Goal: Information Seeking & Learning: Learn about a topic

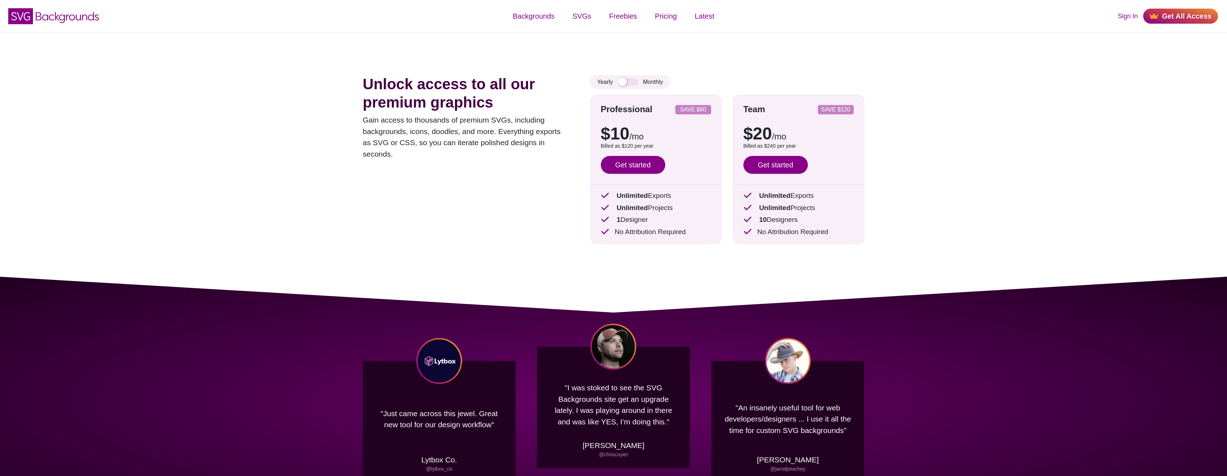
click at [531, 163] on div "Unlock access to all our premium graphics Gain access to thousands of premium S…" at bounding box center [466, 165] width 206 height 180
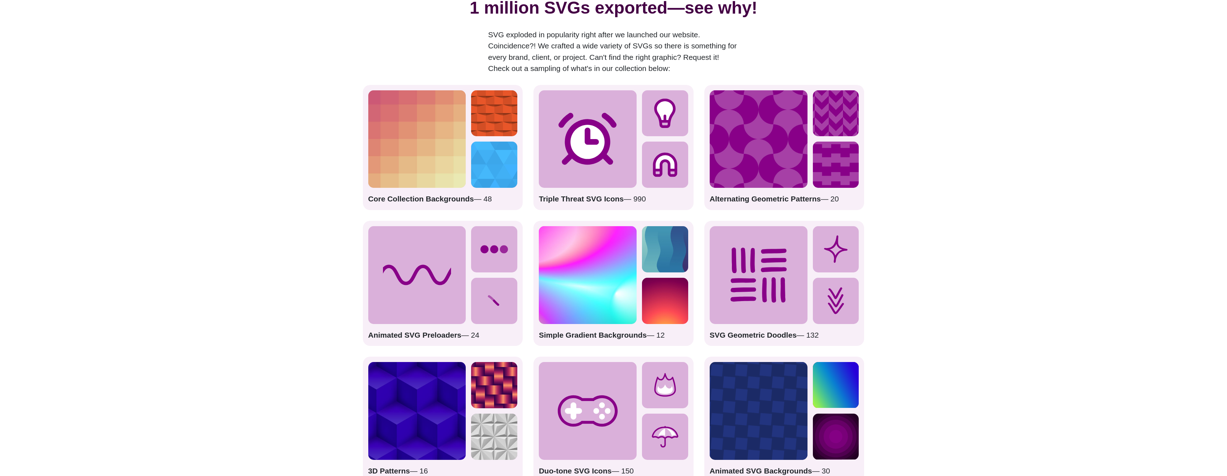
scroll to position [921, 0]
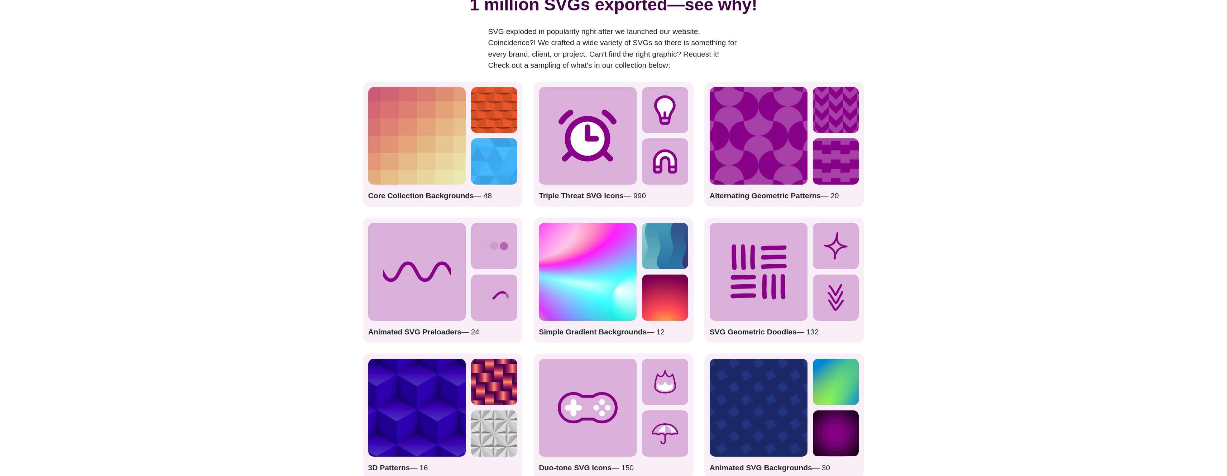
click at [602, 258] on img at bounding box center [588, 272] width 98 height 98
click at [650, 333] on p "Simple Gradient Backgrounds — 12" at bounding box center [613, 331] width 149 height 11
click at [592, 278] on img at bounding box center [588, 272] width 98 height 98
click at [680, 241] on img at bounding box center [665, 246] width 46 height 46
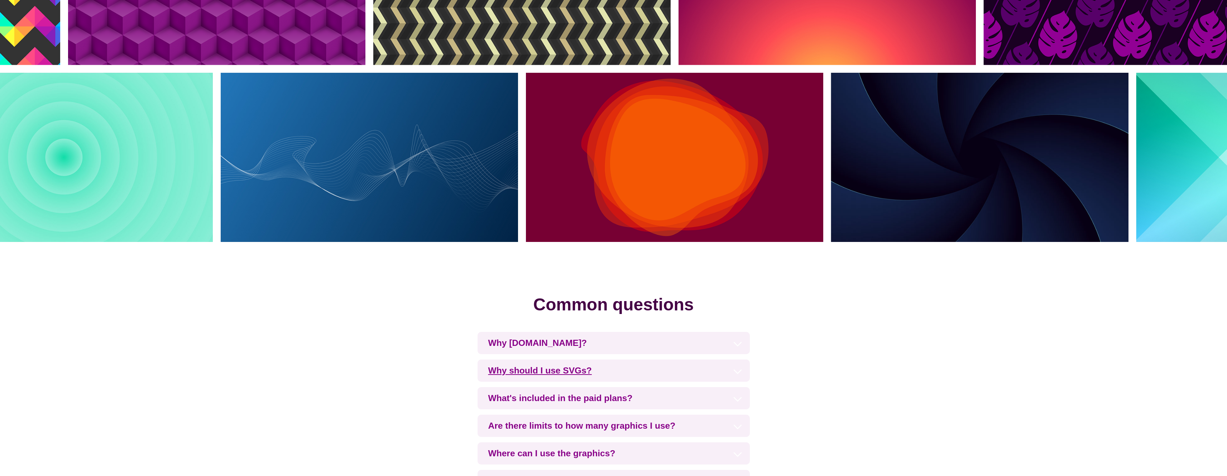
scroll to position [1634, 0]
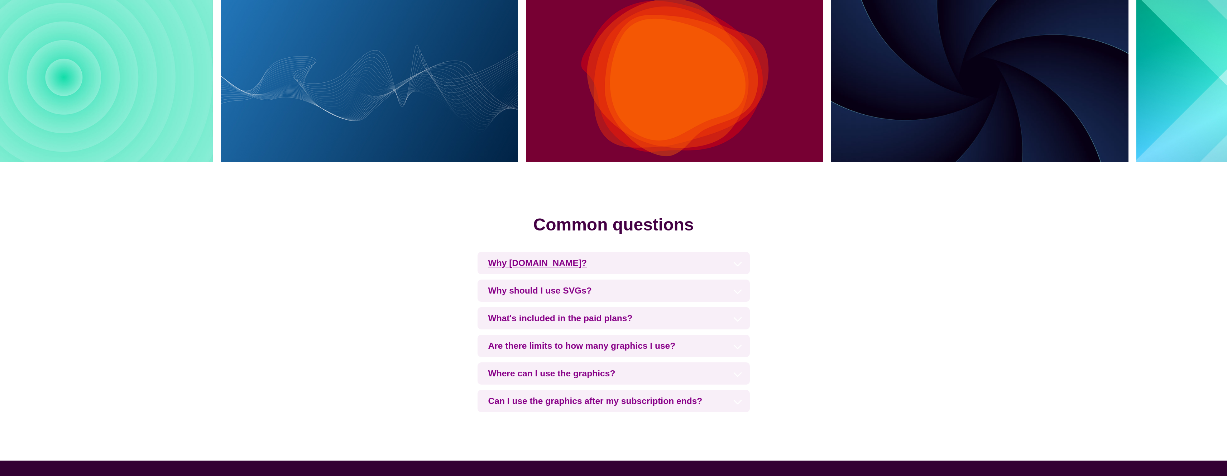
click at [663, 261] on h3 "Why [DOMAIN_NAME]?" at bounding box center [614, 263] width 272 height 22
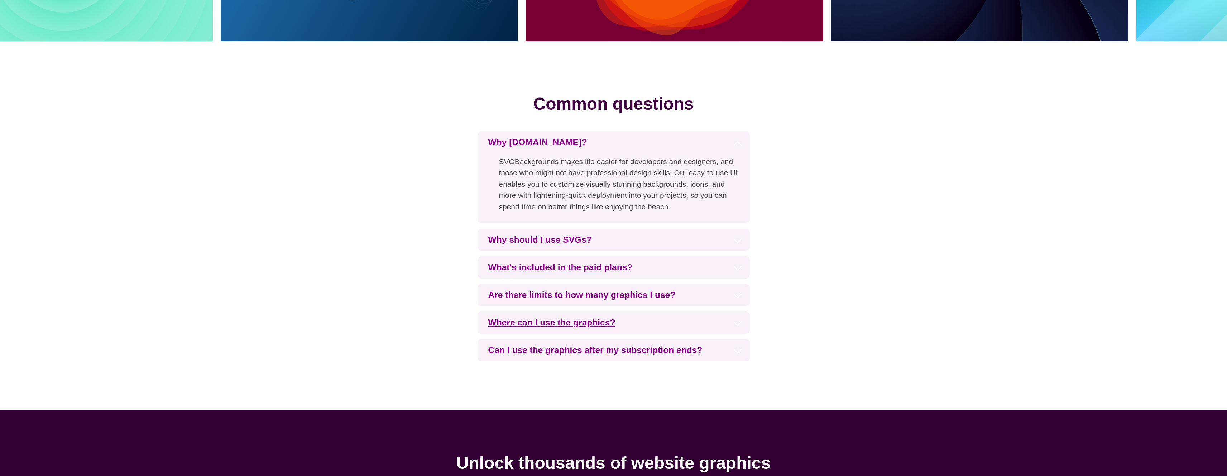
scroll to position [1756, 0]
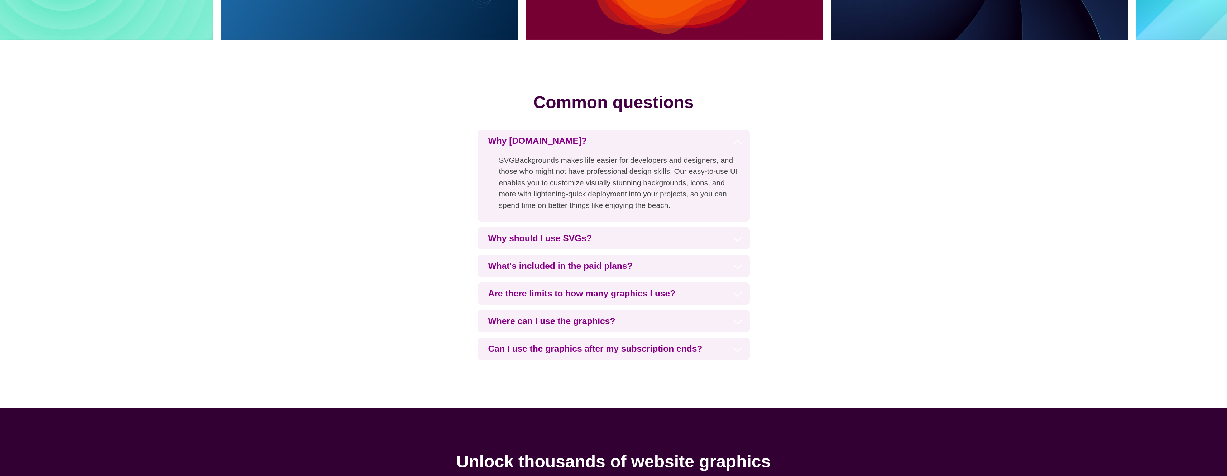
click at [719, 263] on h3 "What's included in the paid plans?" at bounding box center [614, 266] width 272 height 22
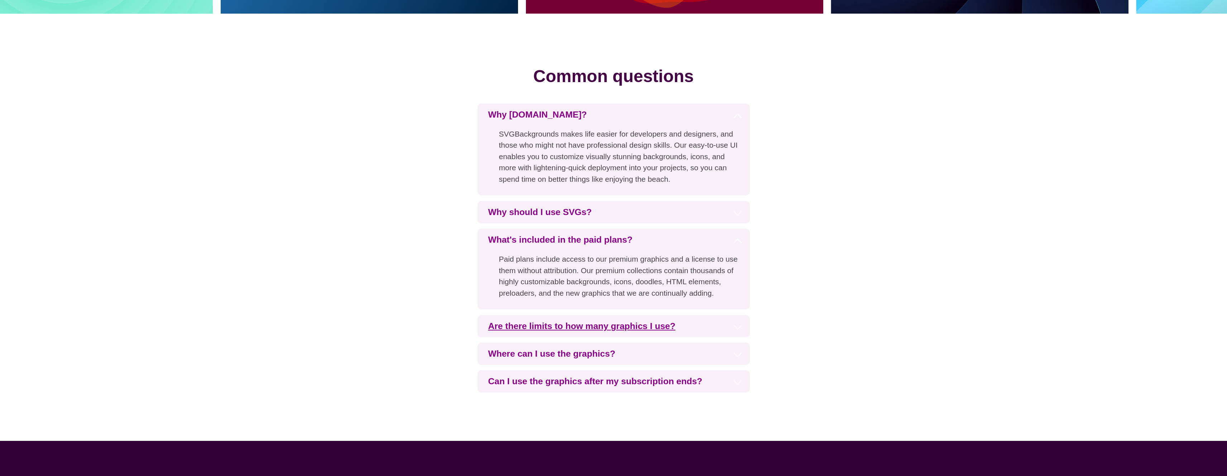
scroll to position [1786, 0]
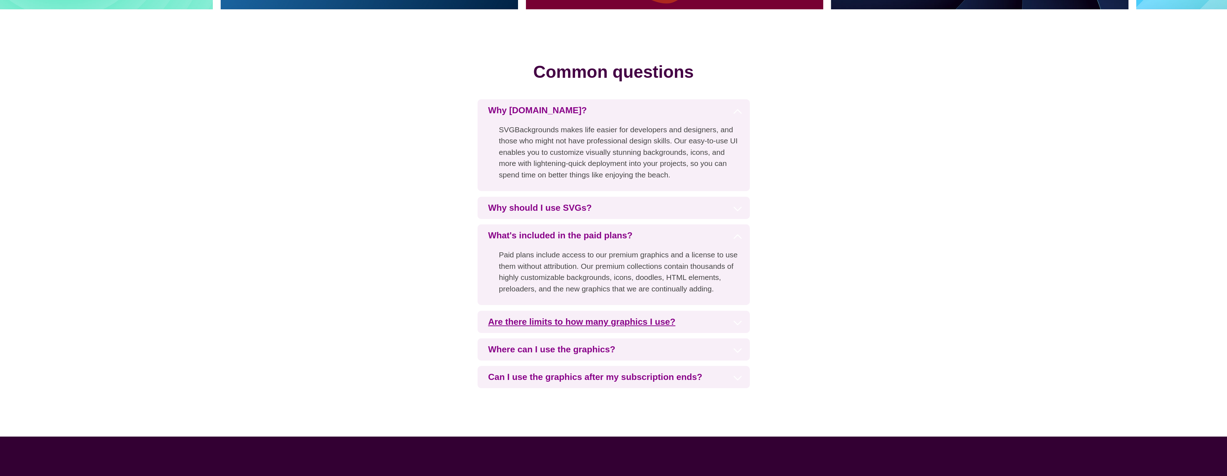
click at [709, 320] on h3 "Are there limits to how many graphics I use?" at bounding box center [614, 322] width 272 height 22
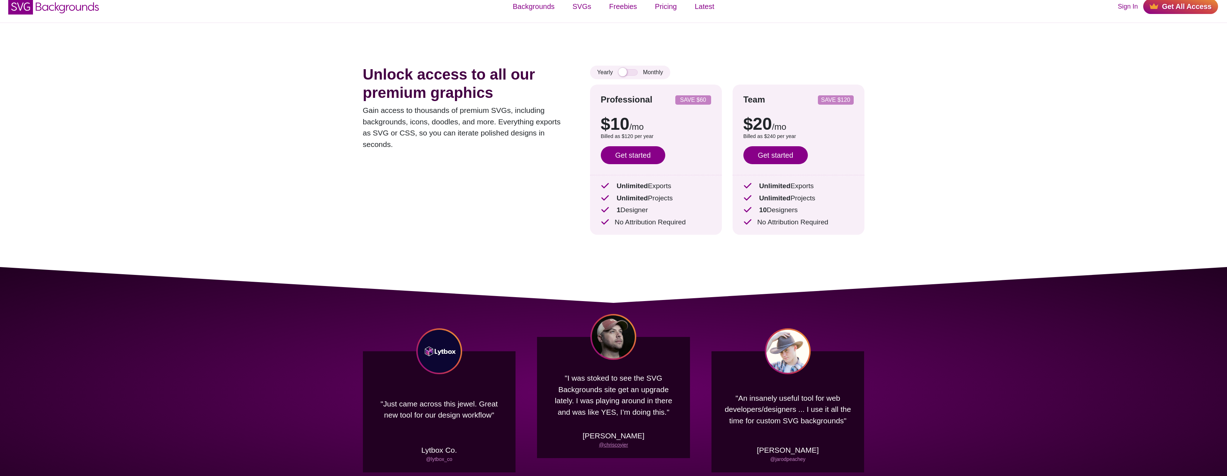
scroll to position [0, 0]
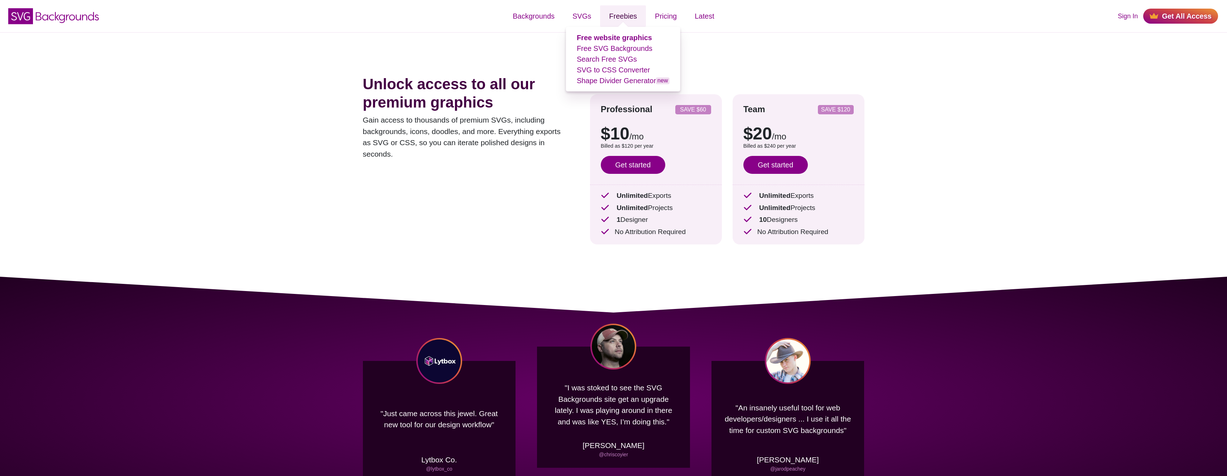
click at [629, 17] on link "Freebies" at bounding box center [623, 16] width 46 height 22
